Goal: Find contact information: Find contact information

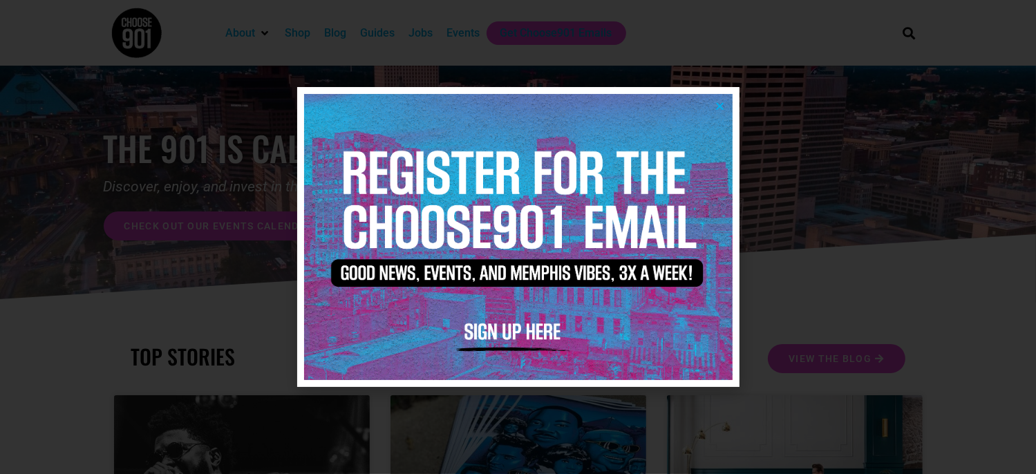
click at [492, 326] on img at bounding box center [518, 237] width 429 height 286
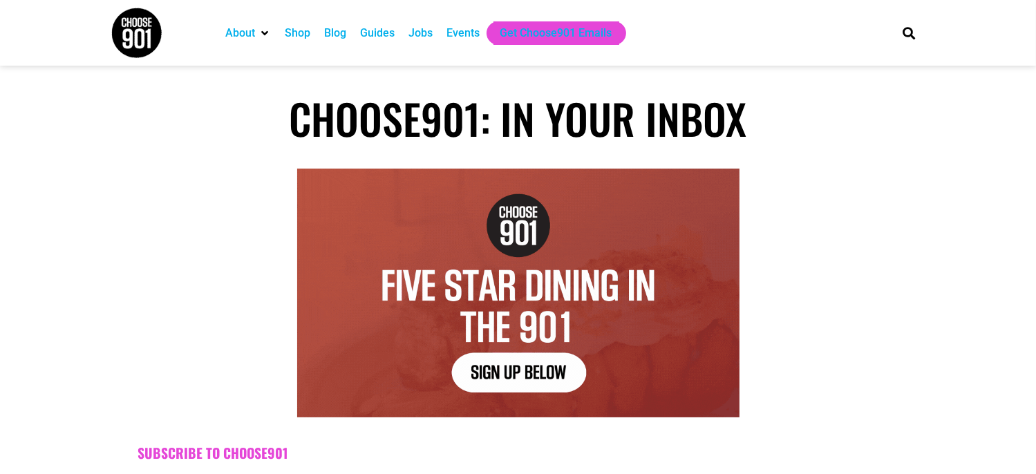
click at [470, 35] on div "Events" at bounding box center [463, 33] width 33 height 17
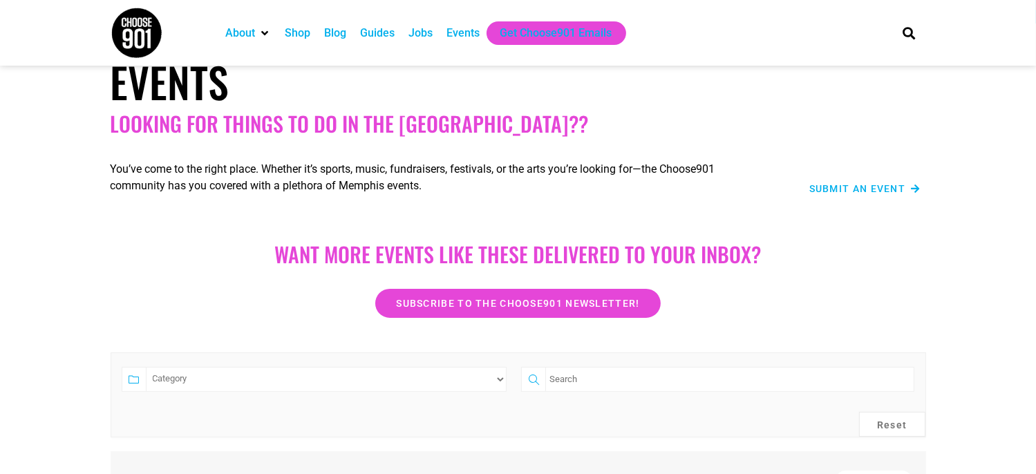
scroll to position [69, 0]
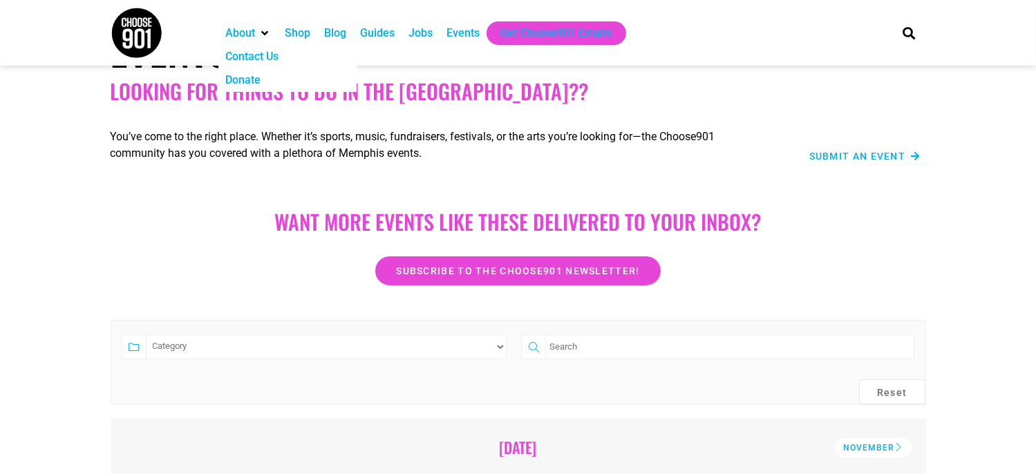
click at [252, 53] on div "Contact Us" at bounding box center [251, 56] width 53 height 17
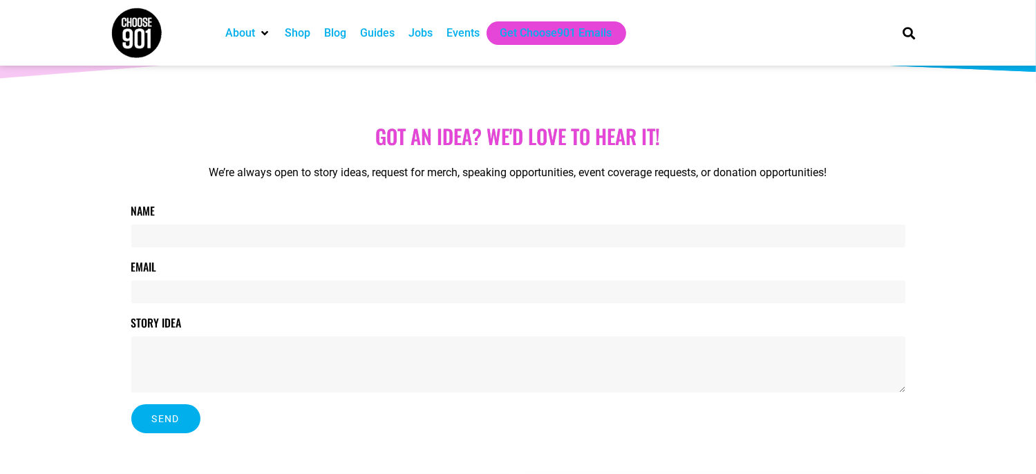
scroll to position [145, 0]
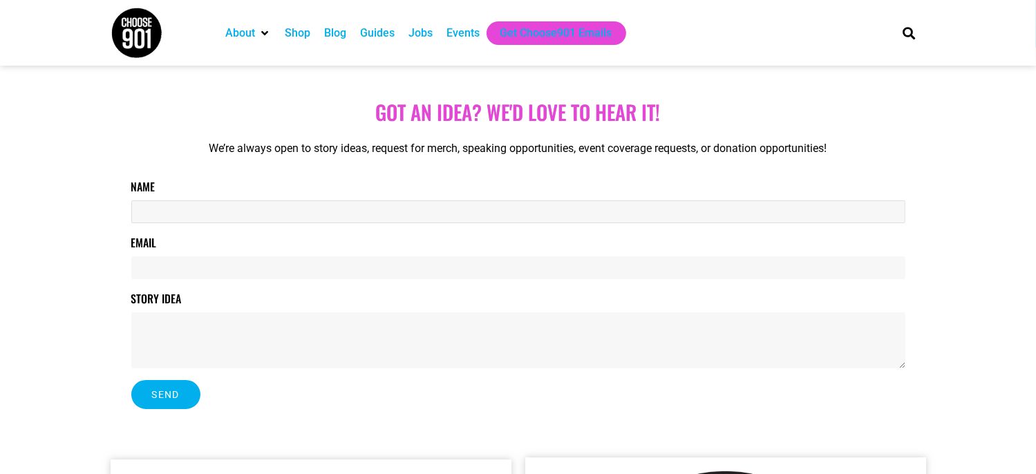
click at [162, 208] on input "Name" at bounding box center [518, 212] width 774 height 23
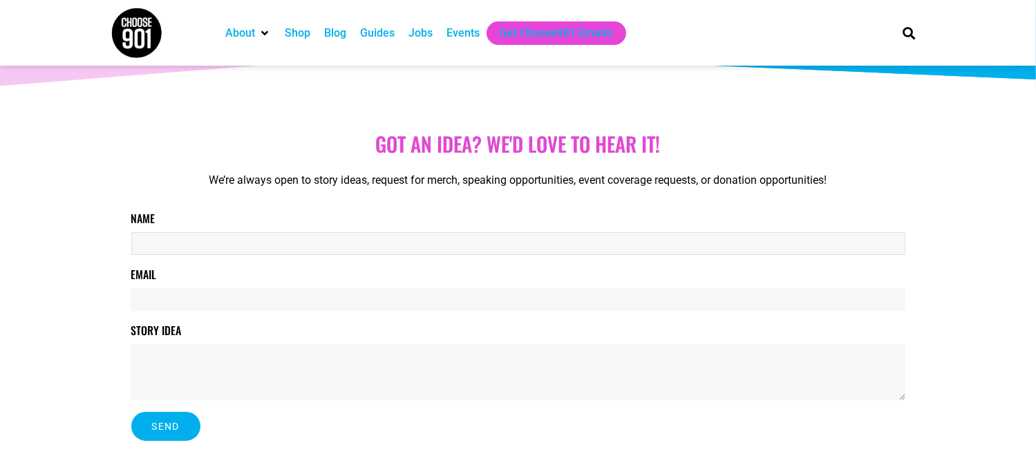
scroll to position [138, 0]
